Goal: Task Accomplishment & Management: Manage account settings

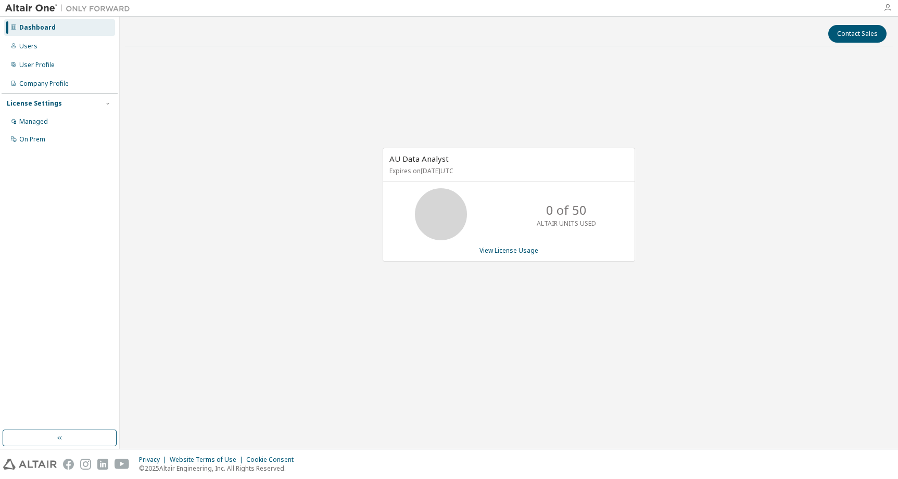
click at [888, 7] on icon "button" at bounding box center [887, 8] width 8 height 8
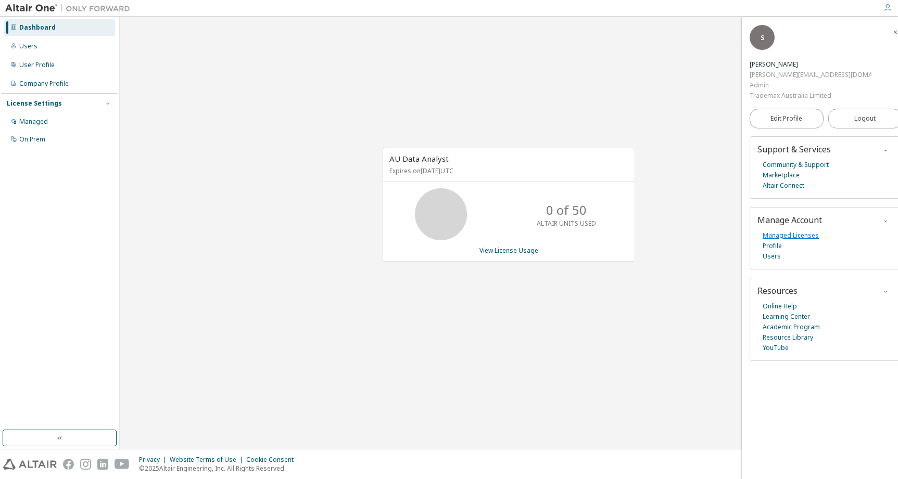
click at [785, 231] on link "Managed Licenses" at bounding box center [790, 236] width 56 height 10
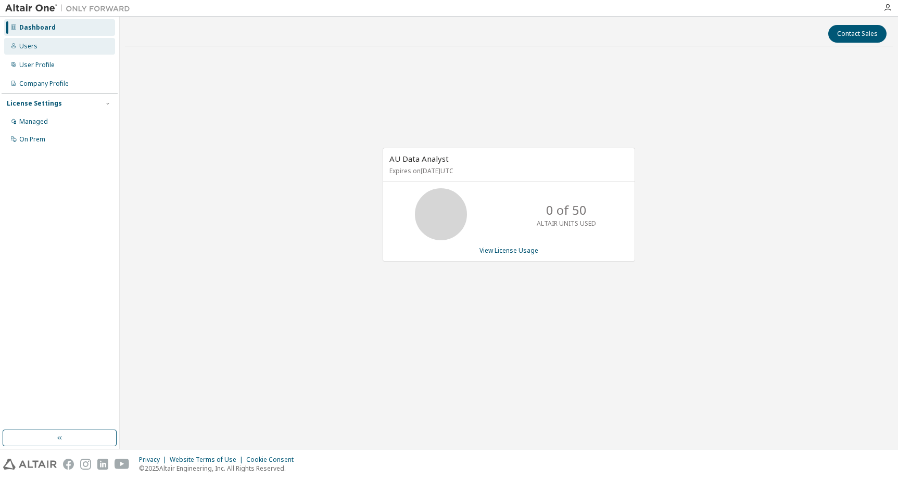
click at [36, 49] on div "Users" at bounding box center [59, 46] width 111 height 17
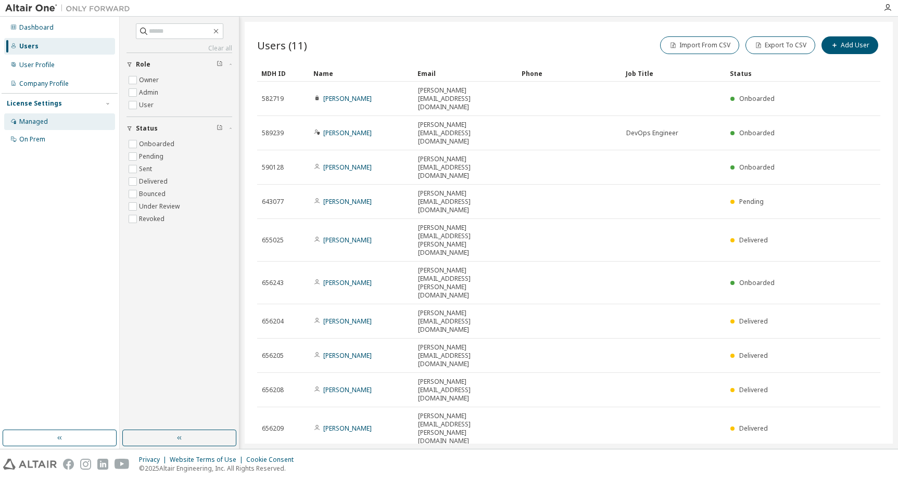
click at [37, 122] on div "Managed" at bounding box center [33, 122] width 29 height 8
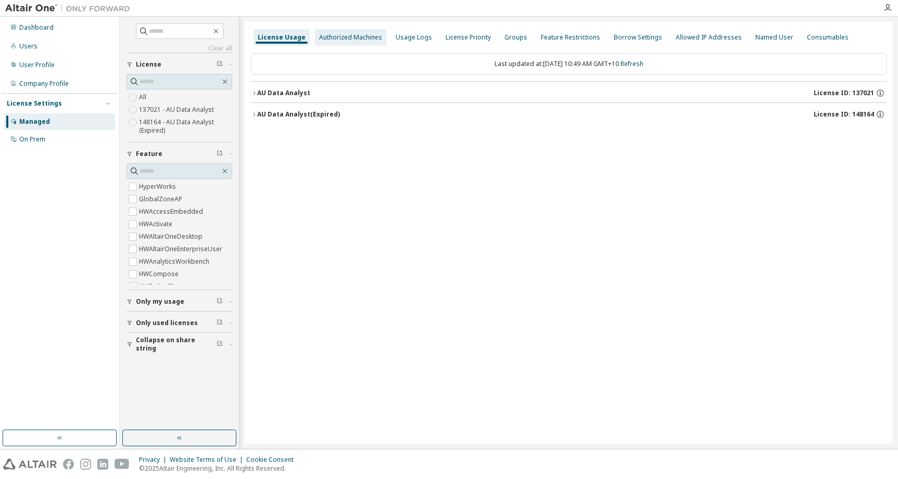
click at [349, 39] on div "Authorized Machines" at bounding box center [350, 37] width 63 height 8
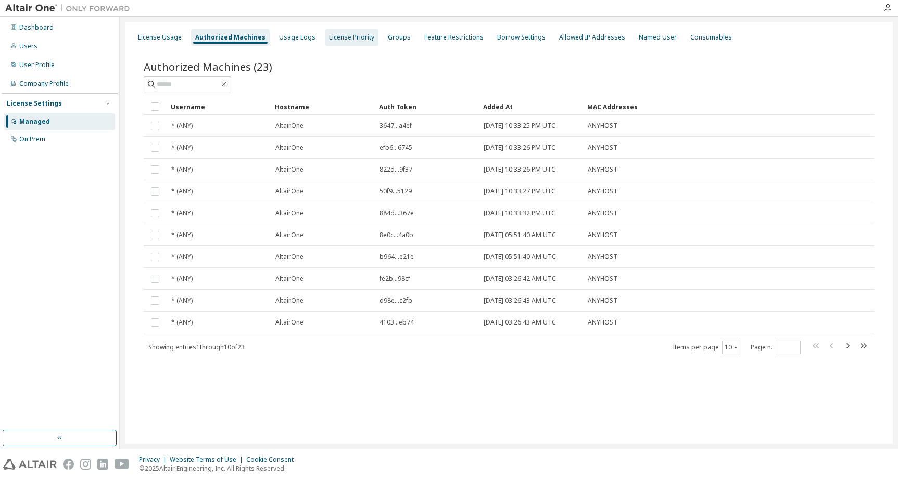
click at [345, 37] on div "License Priority" at bounding box center [351, 37] width 45 height 8
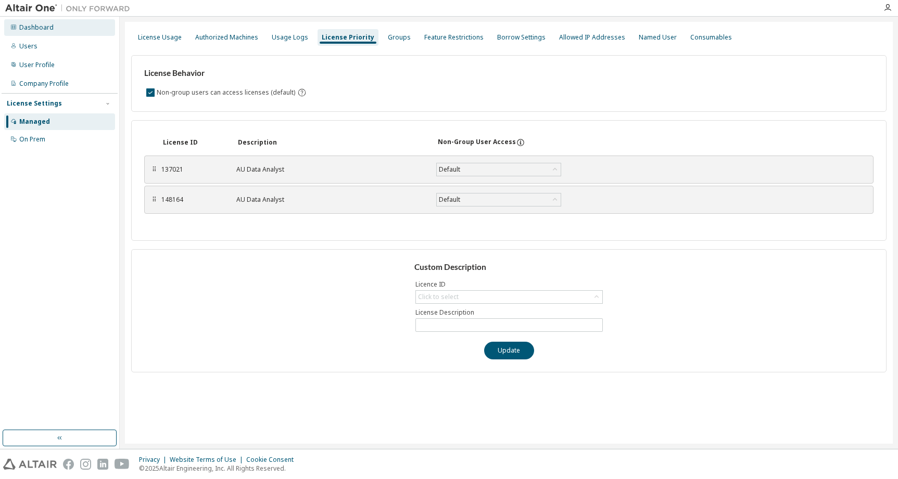
click at [46, 29] on div "Dashboard" at bounding box center [36, 27] width 34 height 8
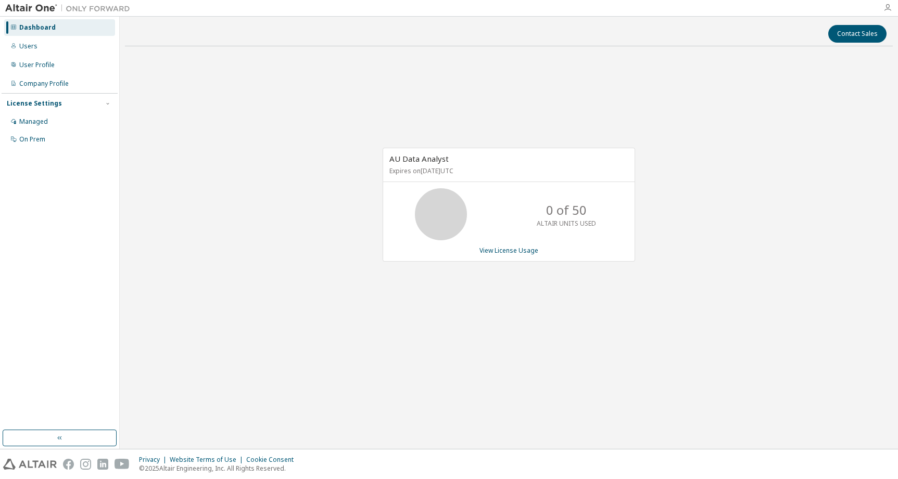
click at [890, 6] on icon "button" at bounding box center [887, 8] width 8 height 8
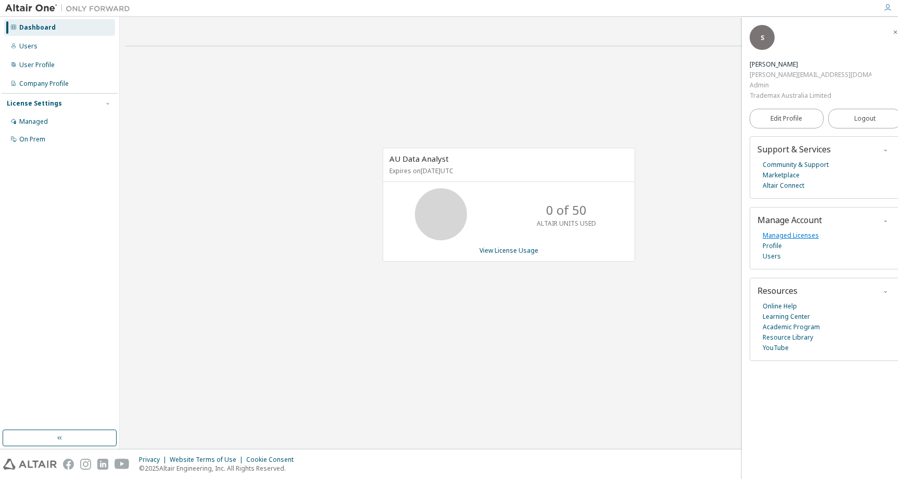
click at [795, 231] on link "Managed Licenses" at bounding box center [790, 236] width 56 height 10
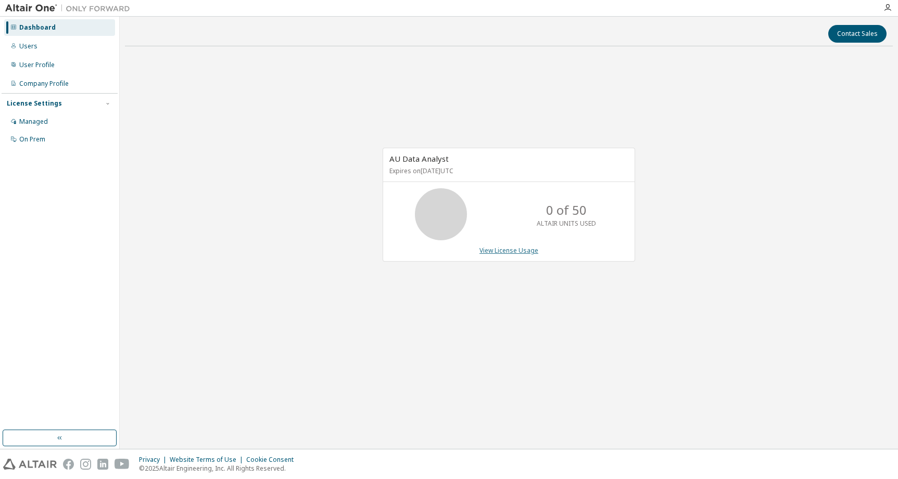
click at [504, 250] on link "View License Usage" at bounding box center [508, 250] width 59 height 9
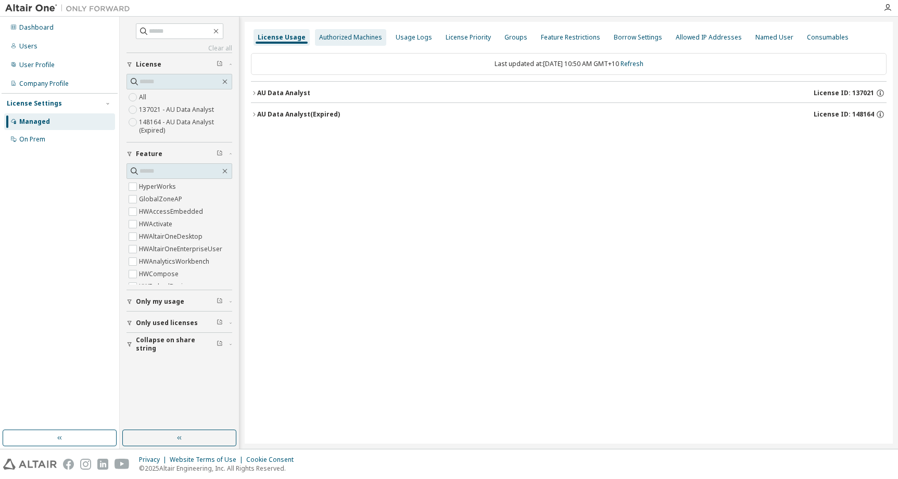
click at [361, 38] on div "Authorized Machines" at bounding box center [350, 37] width 63 height 8
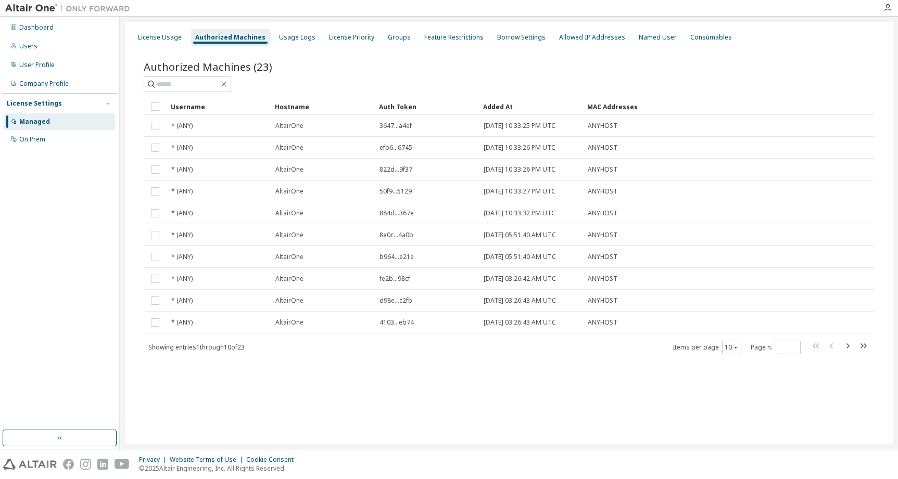
click at [147, 106] on td at bounding box center [155, 106] width 23 height 17
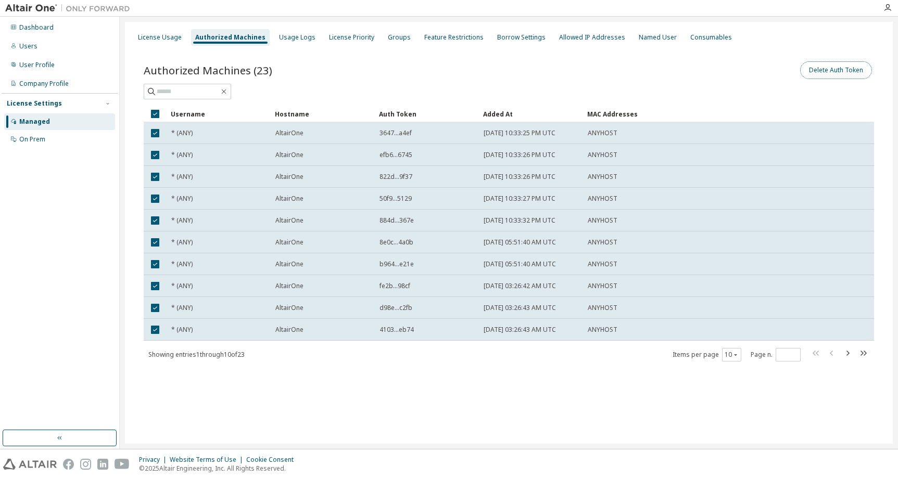
click at [836, 69] on button "Delete Auth Token" at bounding box center [836, 70] width 72 height 18
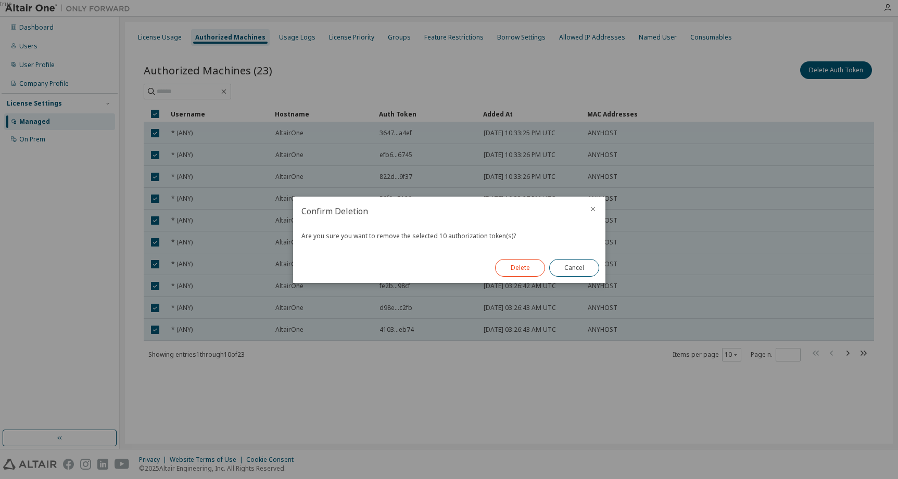
click at [511, 269] on button "Delete" at bounding box center [520, 268] width 50 height 18
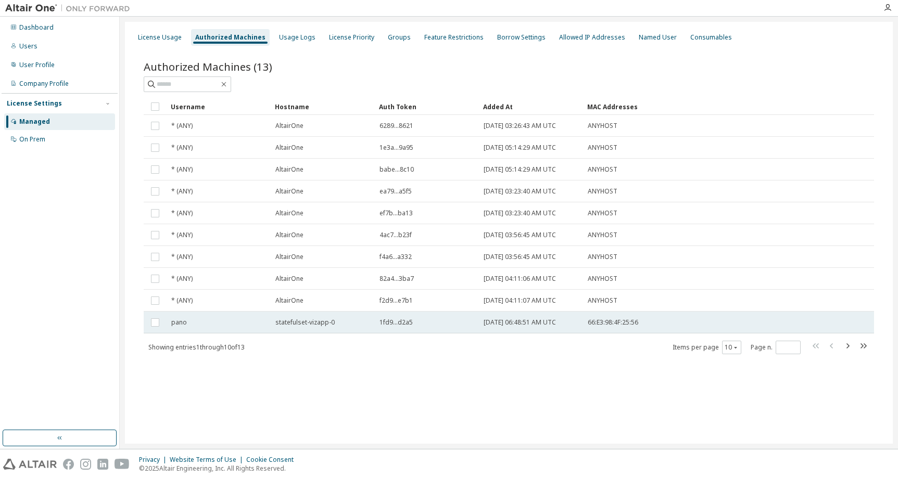
click at [289, 323] on span "statefulset-vizapp-0" at bounding box center [304, 323] width 59 height 8
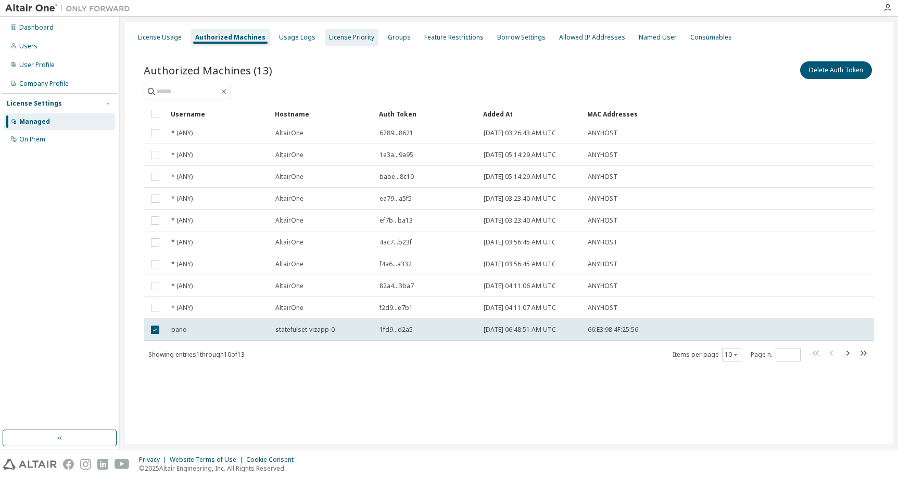
click at [344, 35] on div "License Priority" at bounding box center [351, 37] width 45 height 8
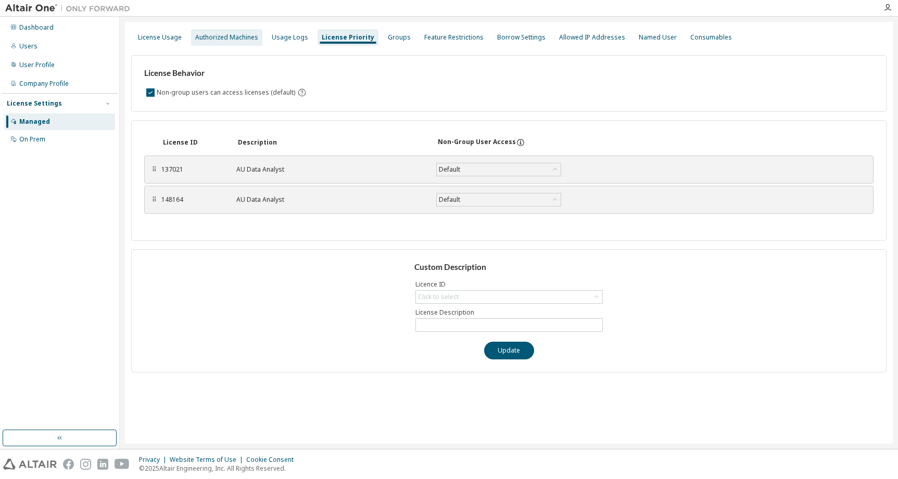
click at [248, 39] on div "Authorized Machines" at bounding box center [226, 37] width 63 height 8
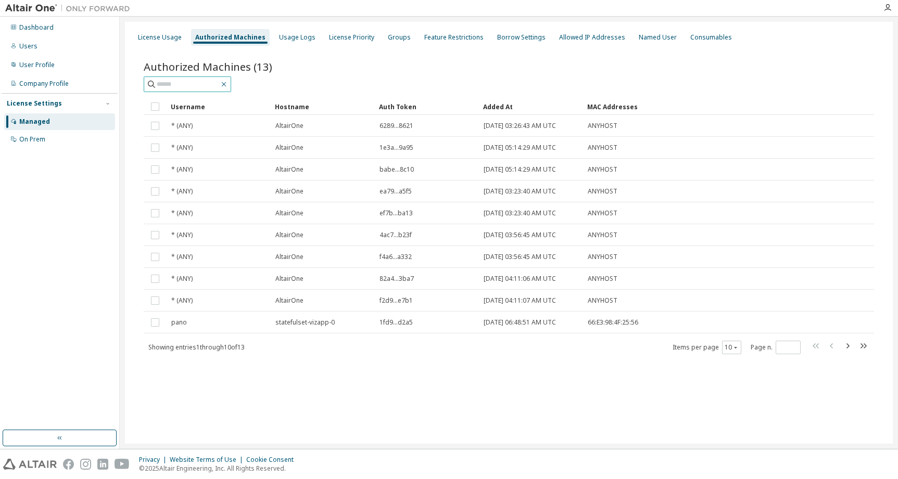
click at [226, 84] on icon "button" at bounding box center [224, 84] width 5 height 5
click at [32, 29] on div "Dashboard" at bounding box center [36, 27] width 34 height 8
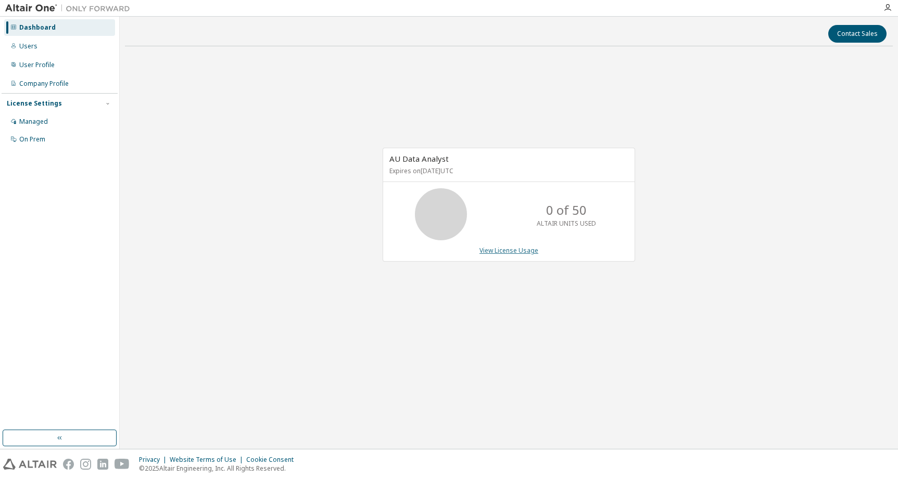
click at [507, 252] on link "View License Usage" at bounding box center [508, 250] width 59 height 9
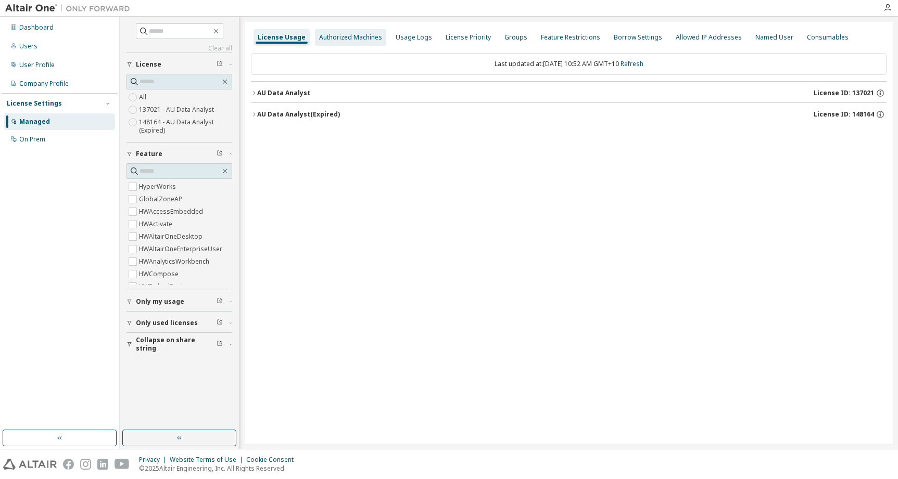
click at [360, 39] on div "Authorized Machines" at bounding box center [350, 37] width 63 height 8
